Goal: Find specific page/section: Find specific page/section

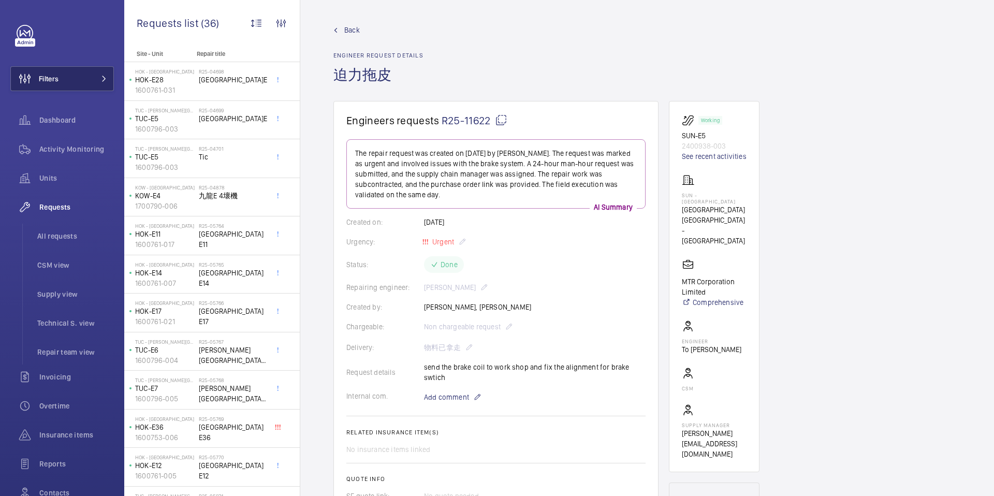
scroll to position [98, 0]
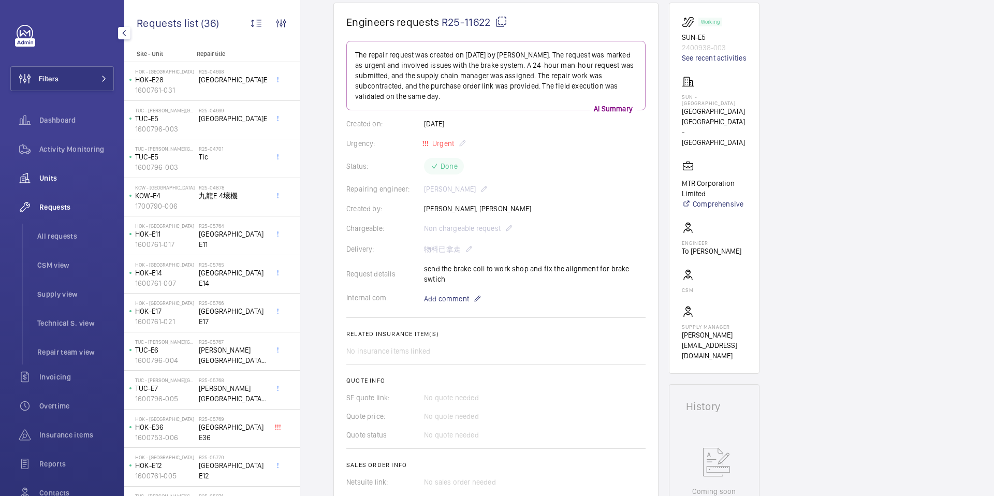
click at [61, 178] on span "Units" at bounding box center [76, 178] width 75 height 10
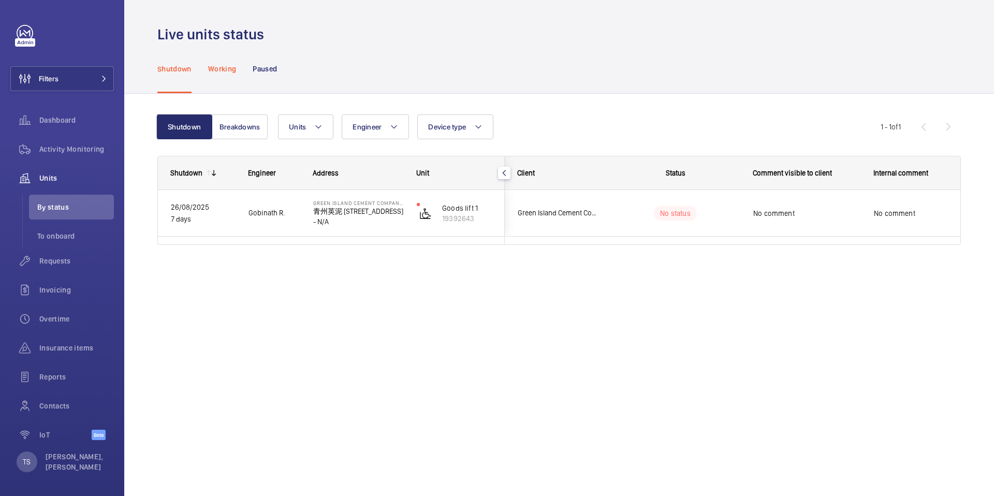
click at [212, 77] on div "Working" at bounding box center [222, 68] width 28 height 49
